Goal: Task Accomplishment & Management: Manage account settings

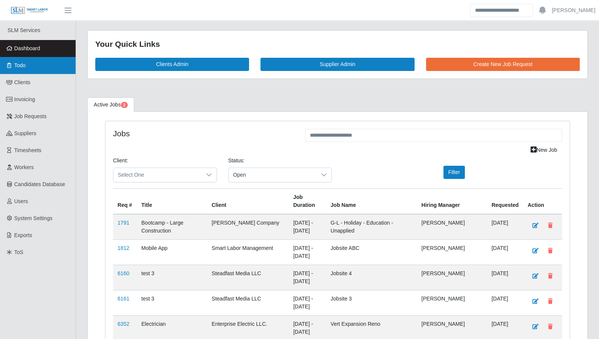
click at [24, 68] on span "Todo" at bounding box center [19, 65] width 11 height 6
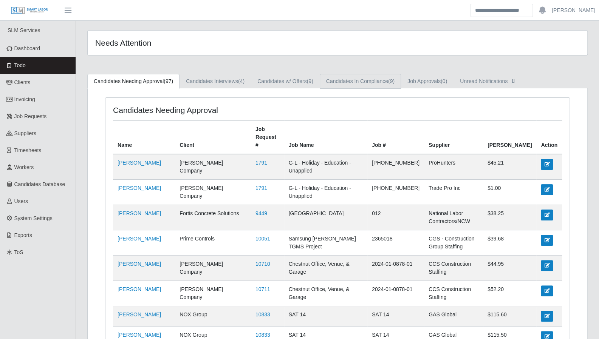
click at [379, 85] on link "Candidates In Compliance (9)" at bounding box center [360, 81] width 81 height 15
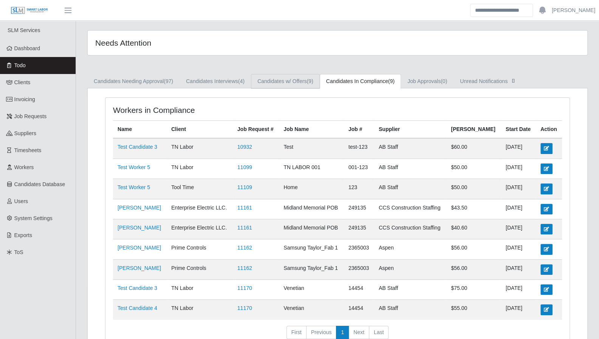
click at [310, 85] on link "Candidates w/ Offers (9)" at bounding box center [285, 81] width 69 height 15
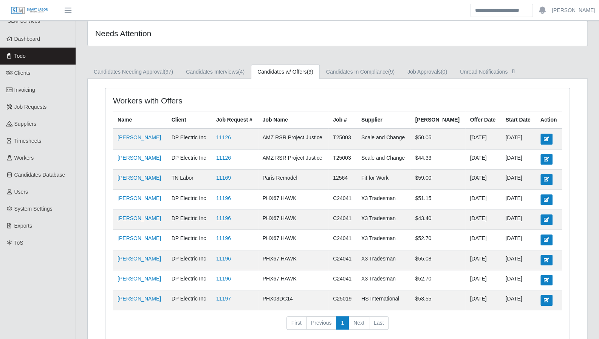
scroll to position [11, 0]
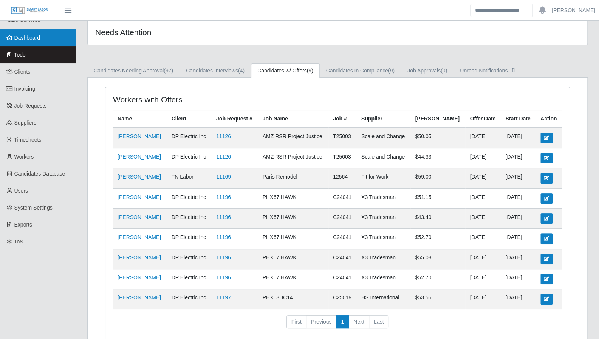
click at [49, 40] on link "Dashboard" at bounding box center [38, 37] width 76 height 17
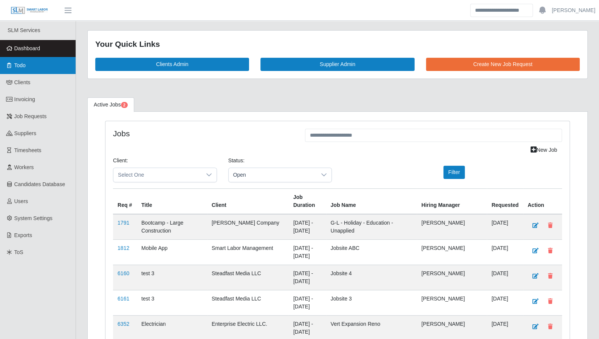
click at [23, 59] on link "Todo" at bounding box center [38, 65] width 76 height 17
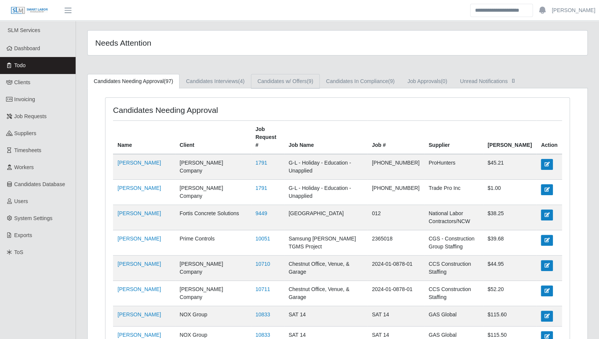
click at [258, 87] on link "Candidates w/ Offers (9)" at bounding box center [285, 81] width 69 height 15
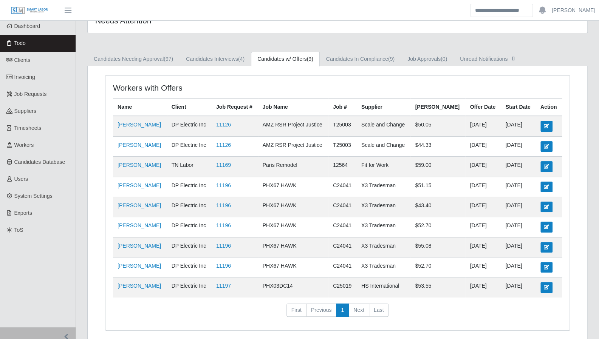
scroll to position [22, 0]
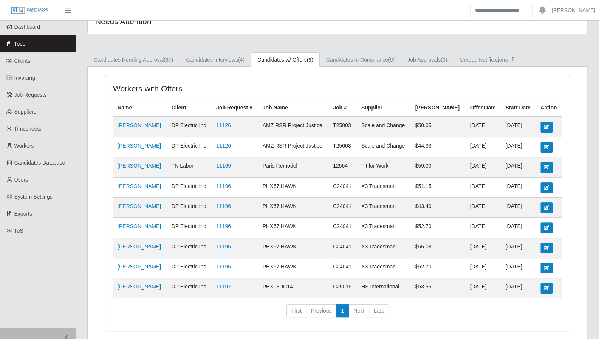
click at [44, 40] on link "Todo" at bounding box center [38, 44] width 76 height 17
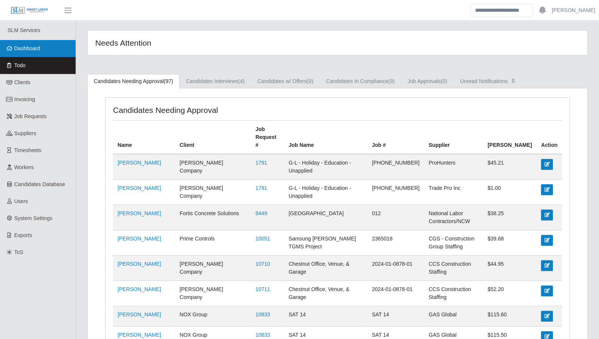
click at [32, 49] on span "Dashboard" at bounding box center [27, 48] width 26 height 6
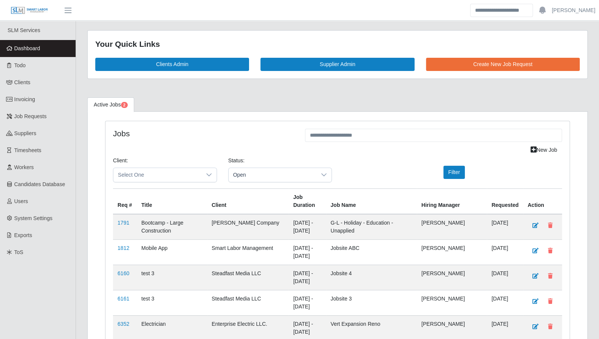
click at [36, 46] on span "Dashboard" at bounding box center [27, 48] width 26 height 6
click at [27, 67] on link "Todo" at bounding box center [38, 65] width 76 height 17
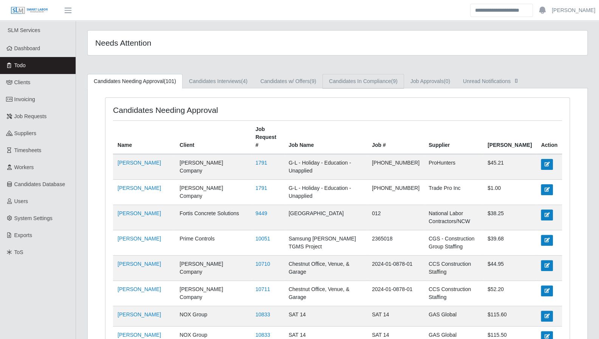
click at [354, 81] on link "Candidates In Compliance (9)" at bounding box center [362, 81] width 81 height 15
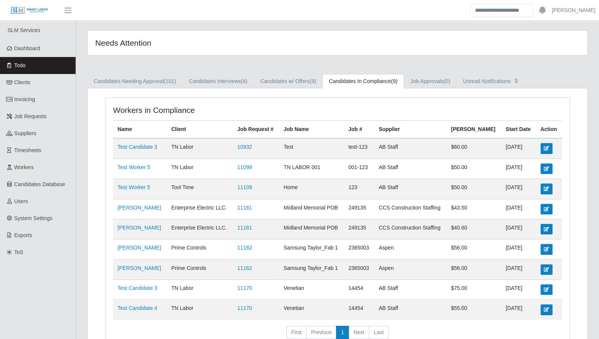
scroll to position [43, 0]
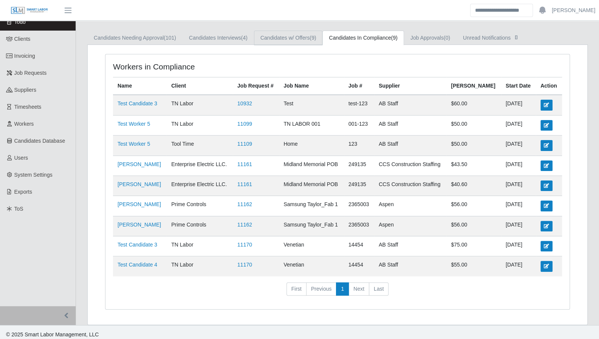
click at [293, 38] on link "Candidates w/ Offers (9)" at bounding box center [288, 38] width 69 height 15
